Goal: Register for event/course

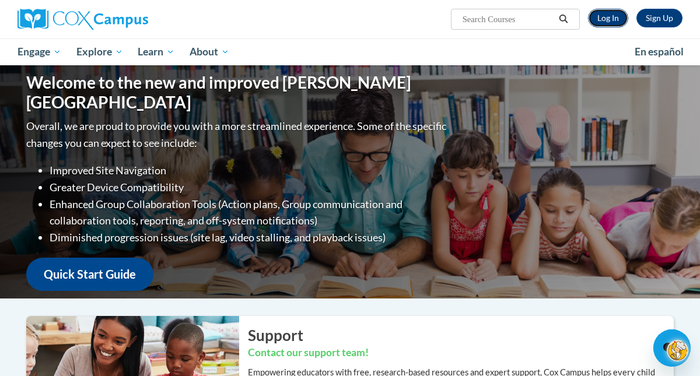
click at [605, 18] on link "Log In" at bounding box center [608, 18] width 40 height 19
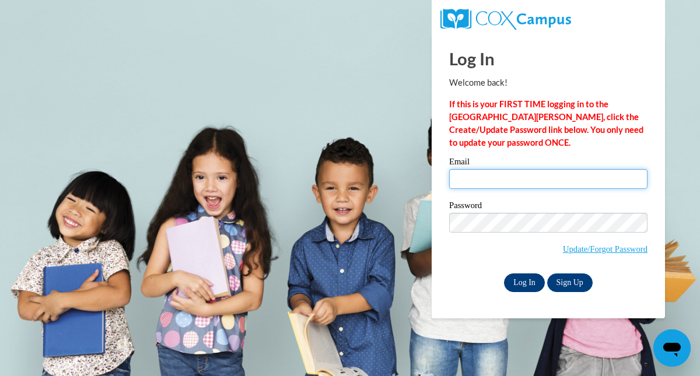
type input "[EMAIL_ADDRESS][DOMAIN_NAME]"
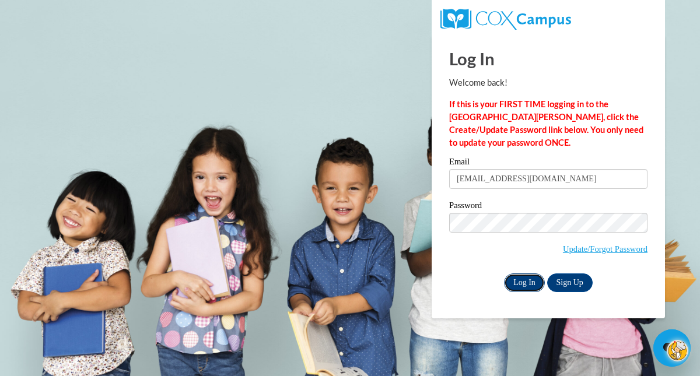
click at [526, 281] on input "Log In" at bounding box center [524, 283] width 41 height 19
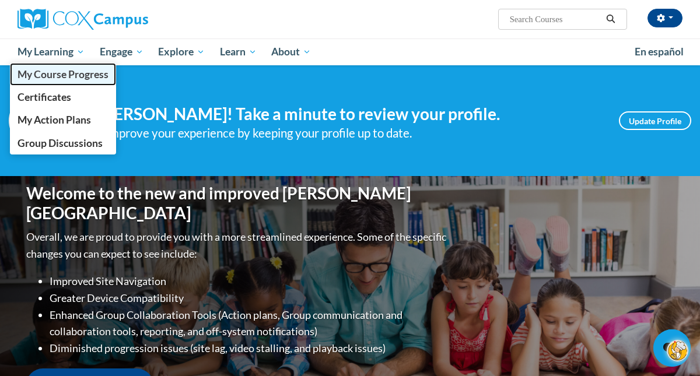
click at [60, 69] on span "My Course Progress" at bounding box center [63, 74] width 91 height 12
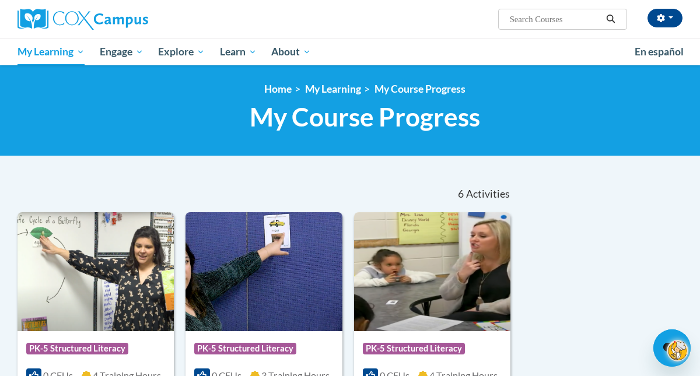
click at [566, 22] on input "Search..." at bounding box center [555, 19] width 93 height 14
type input "fluency"
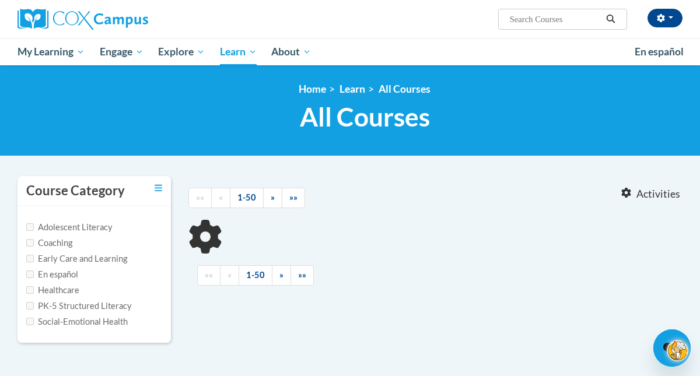
type input "fluency"
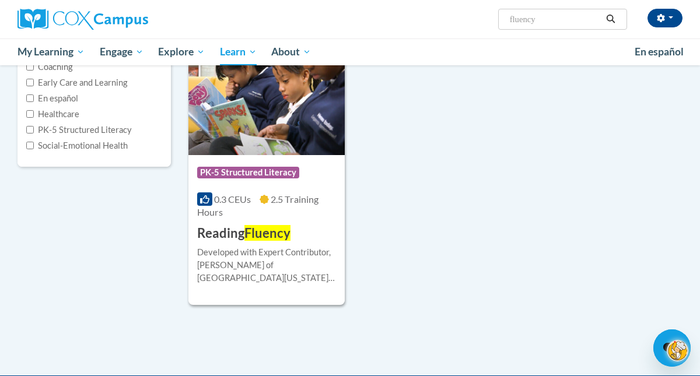
scroll to position [196, 0]
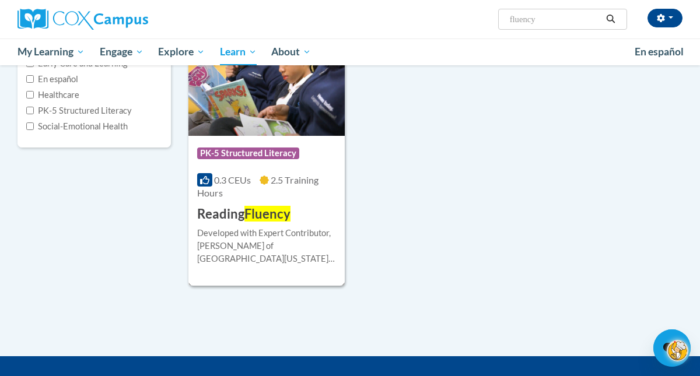
click at [284, 151] on span "PK-5 Structured Literacy" at bounding box center [248, 154] width 102 height 12
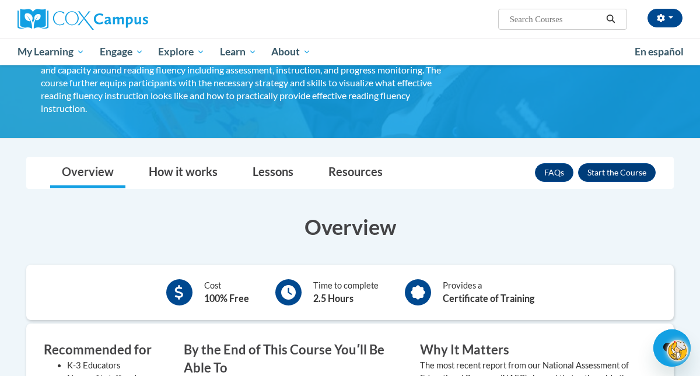
scroll to position [85, 0]
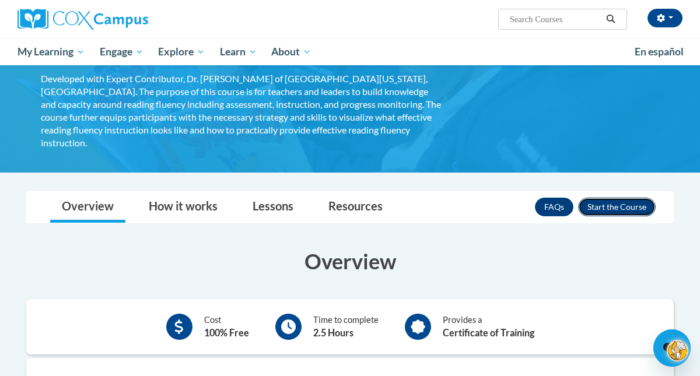
click at [615, 198] on button "Enroll" at bounding box center [617, 207] width 78 height 19
